Goal: Transaction & Acquisition: Purchase product/service

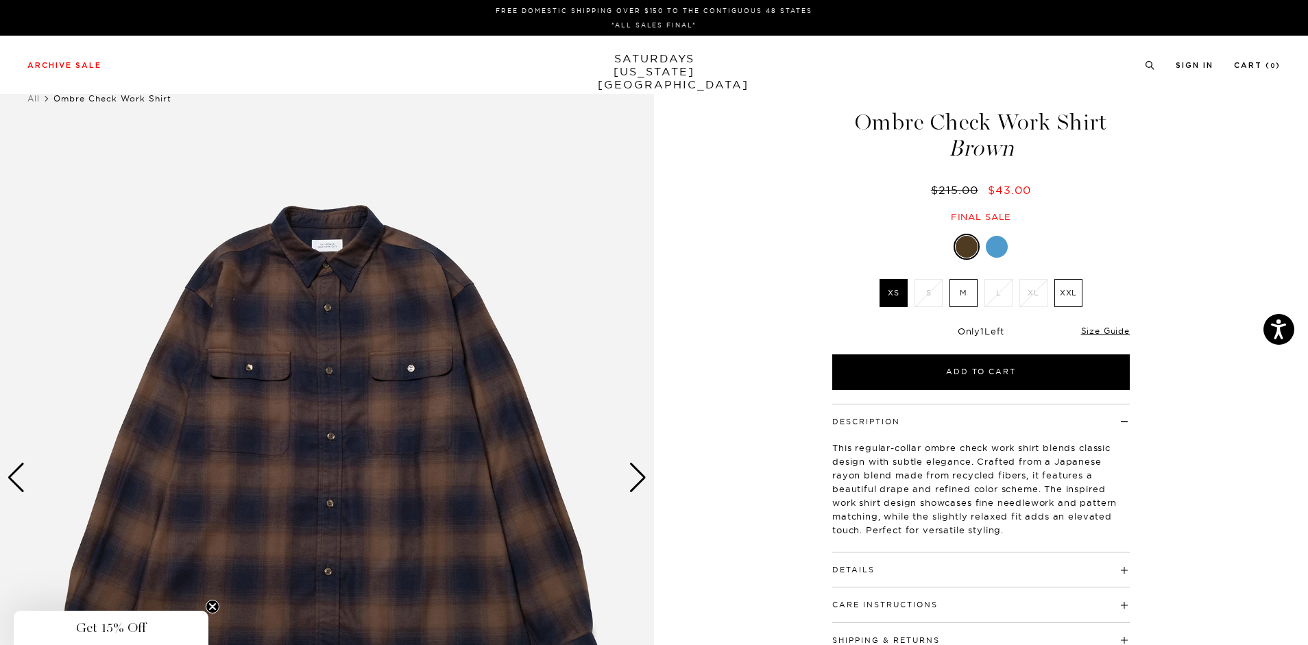
click at [1001, 243] on div at bounding box center [997, 247] width 22 height 22
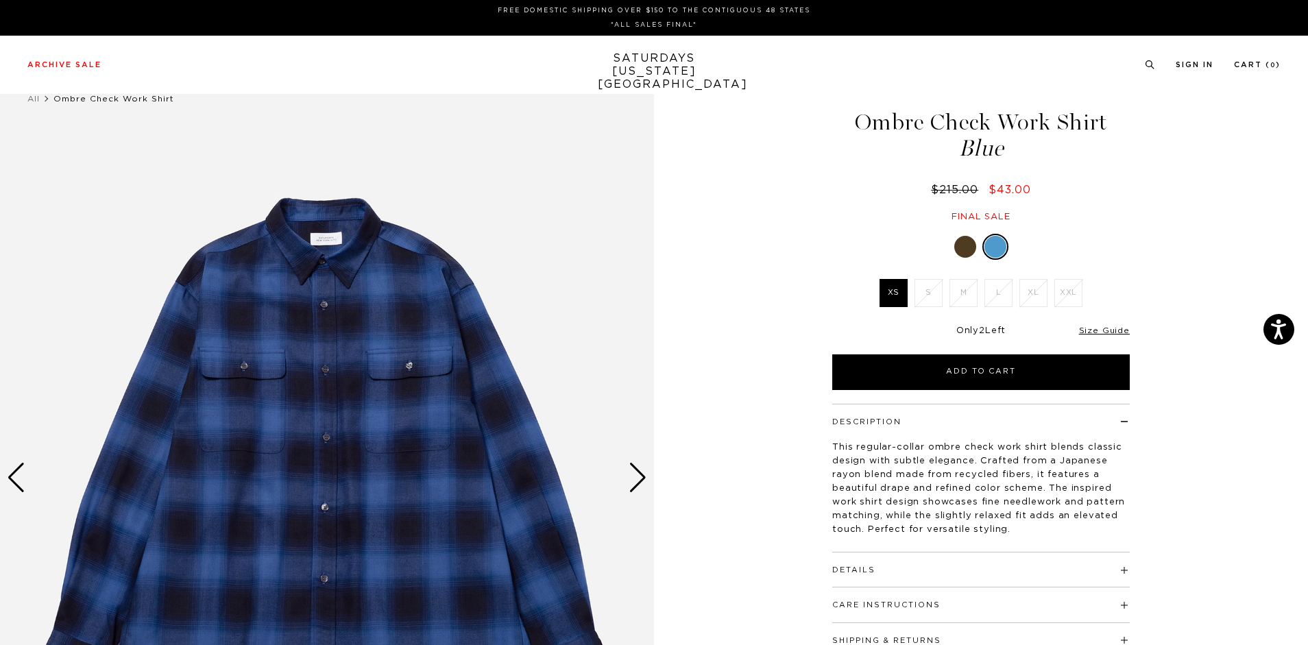
click at [640, 470] on div "Next slide" at bounding box center [638, 478] width 19 height 30
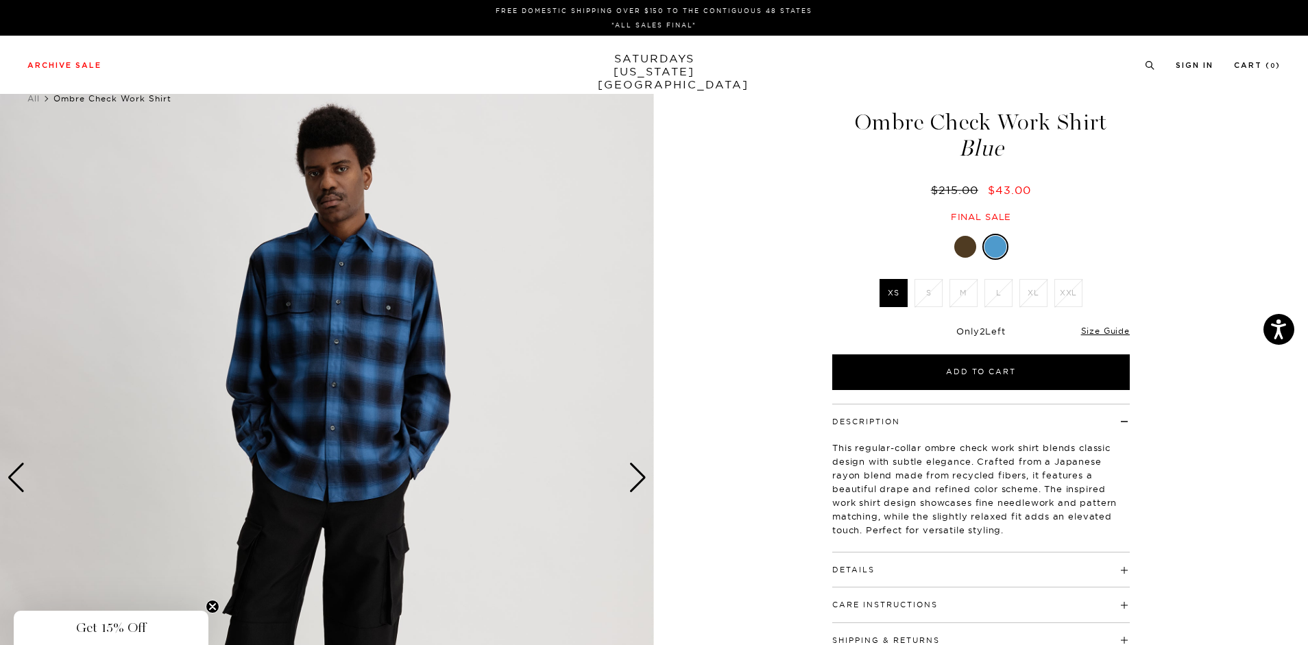
click at [640, 470] on div "Next slide" at bounding box center [638, 478] width 19 height 30
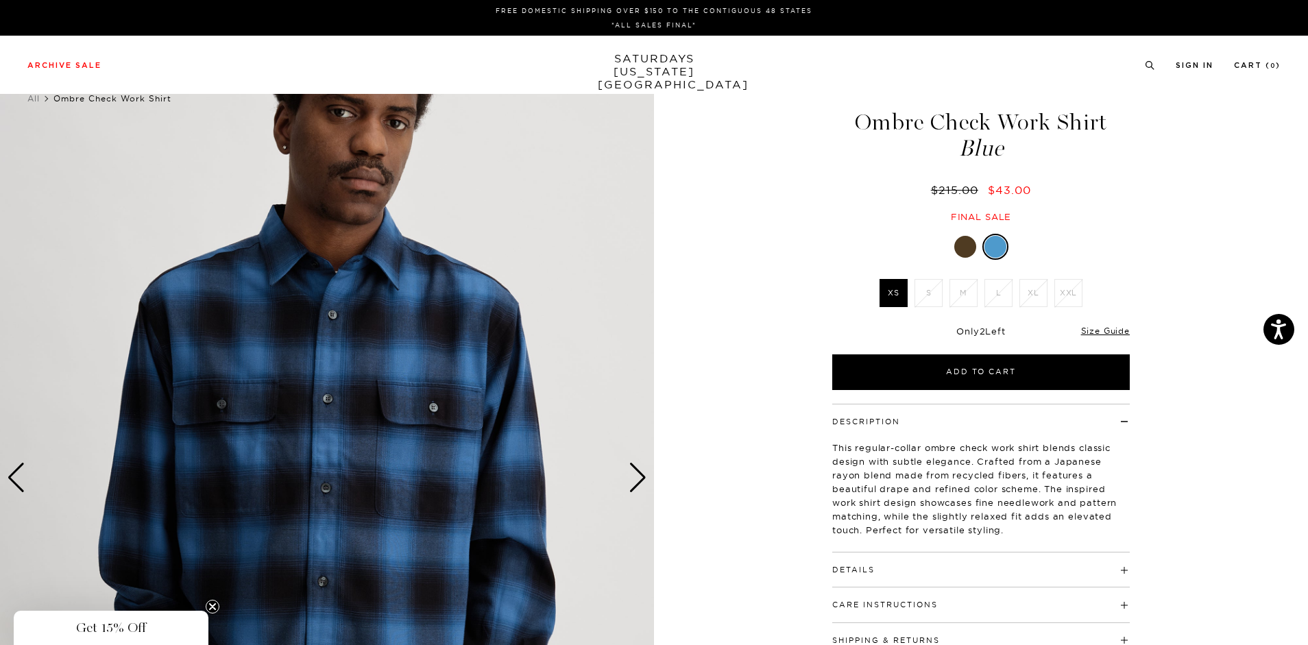
click at [956, 243] on div at bounding box center [965, 247] width 22 height 22
